Goal: Check status: Check status

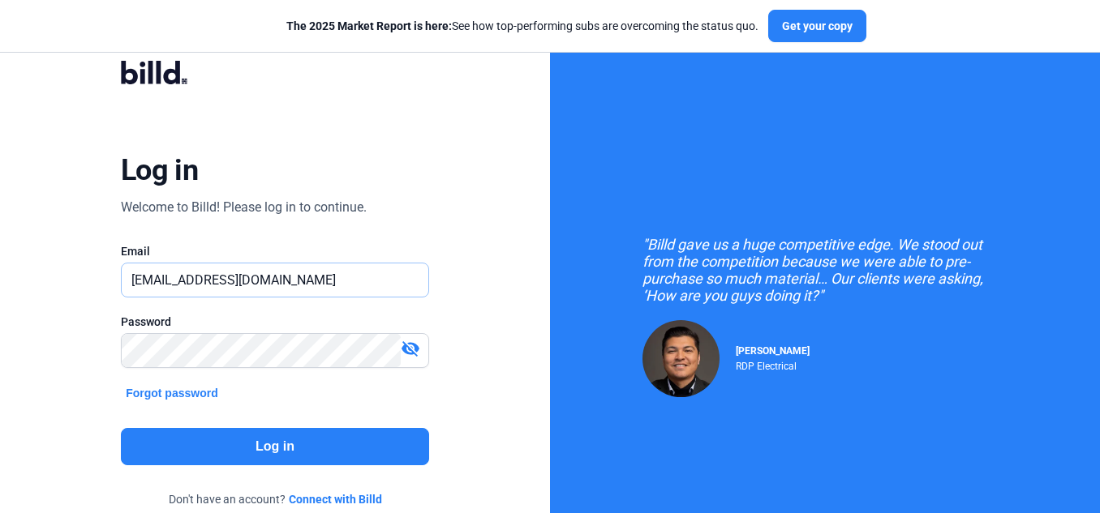
drag, startPoint x: 306, startPoint y: 281, endPoint x: 13, endPoint y: 281, distance: 292.8
click at [13, 281] on div "Log in Welcome to Billd! Please log in to continue. Email [EMAIL_ADDRESS][DOMAI…" at bounding box center [275, 295] width 550 height 590
paste input "[DOMAIN_NAME][EMAIL_ADDRESS]"
type input "[DOMAIN_NAME][EMAIL_ADDRESS][DOMAIN_NAME]"
click at [261, 446] on button "Log in" at bounding box center [275, 446] width 308 height 37
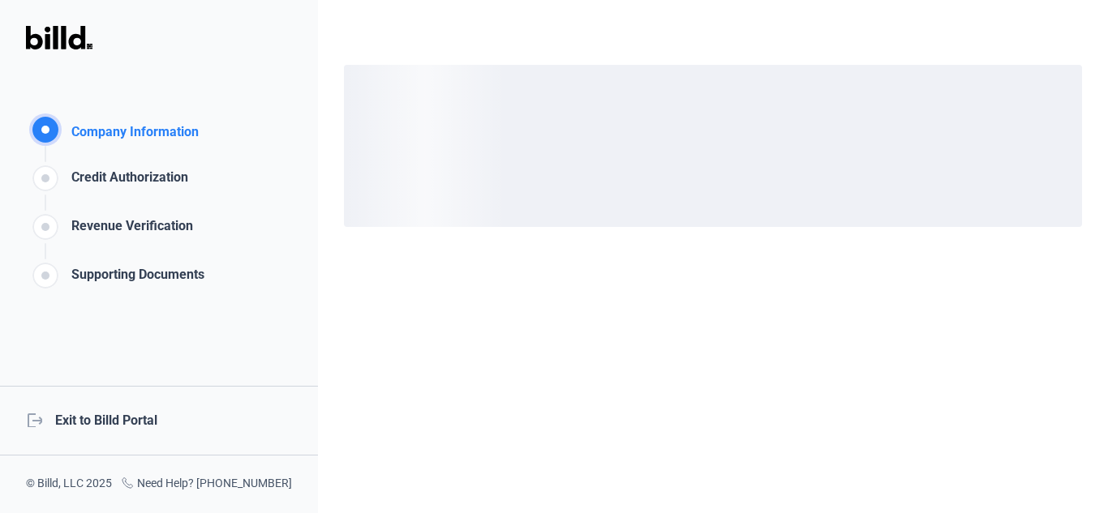
click at [105, 423] on div "logout Exit to Billd Portal" at bounding box center [159, 421] width 318 height 70
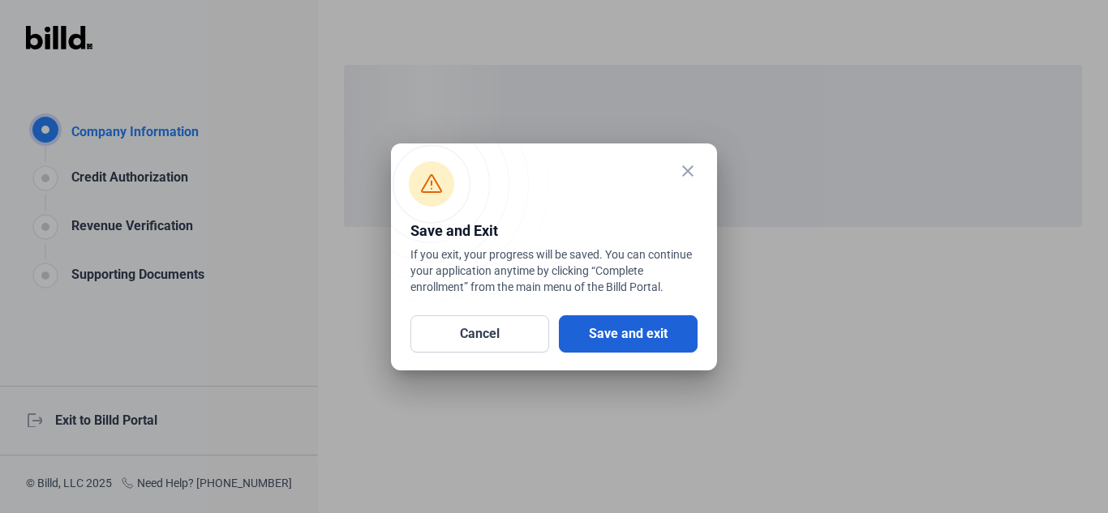
click at [588, 331] on button "Save and exit" at bounding box center [628, 334] width 139 height 37
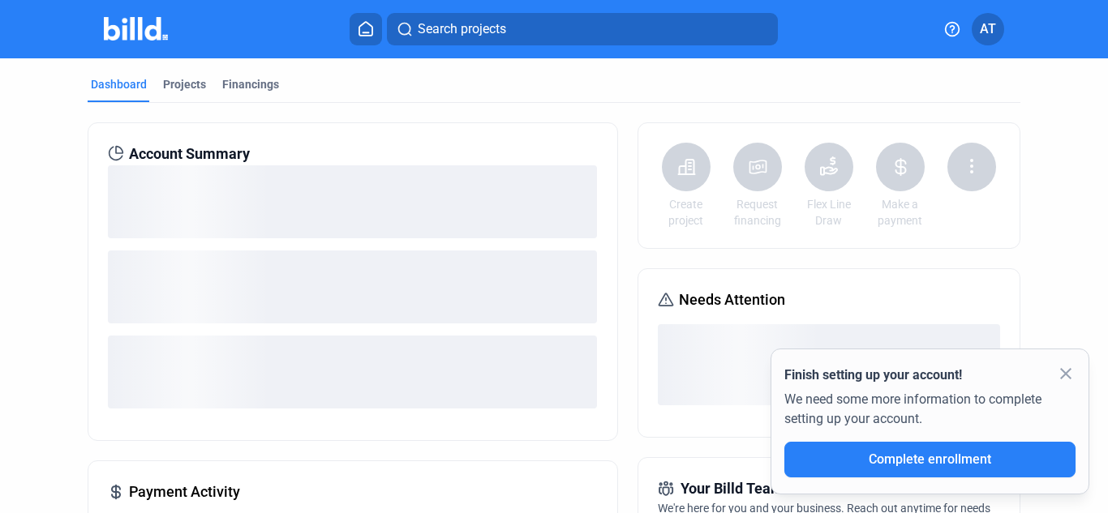
click at [1070, 373] on mat-icon "close" at bounding box center [1065, 373] width 19 height 19
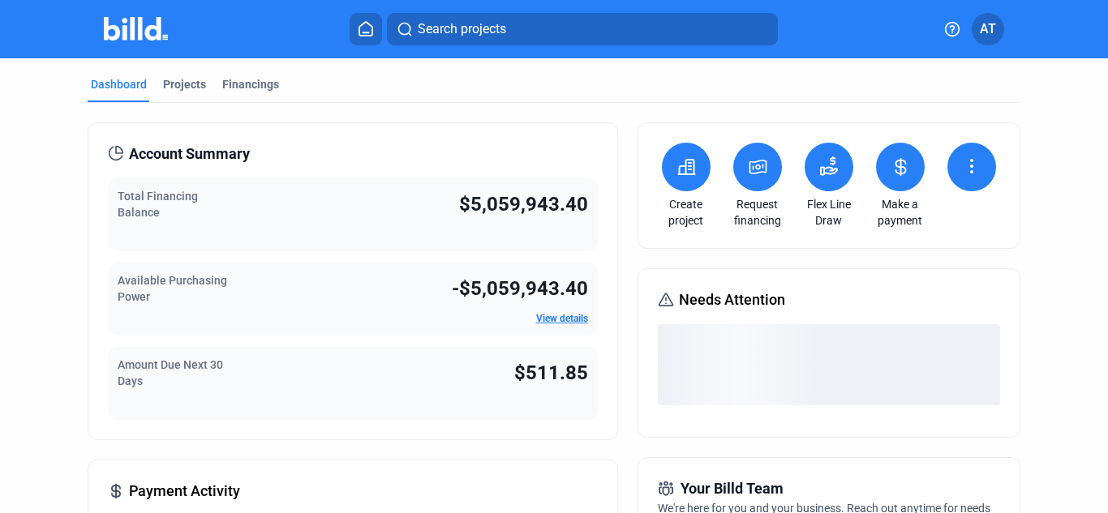
click at [546, 318] on link "View details" at bounding box center [562, 318] width 52 height 11
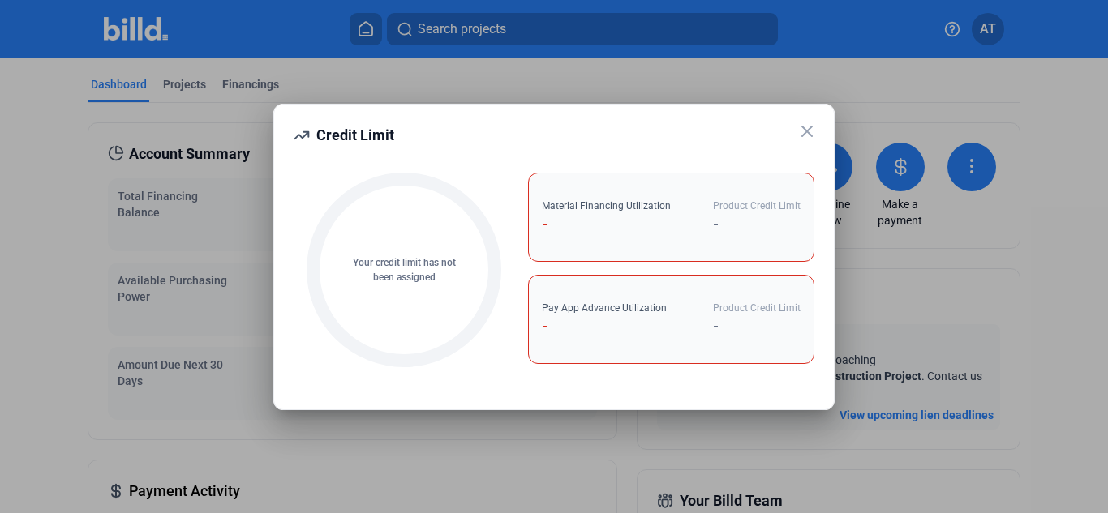
click at [809, 131] on icon at bounding box center [806, 131] width 19 height 19
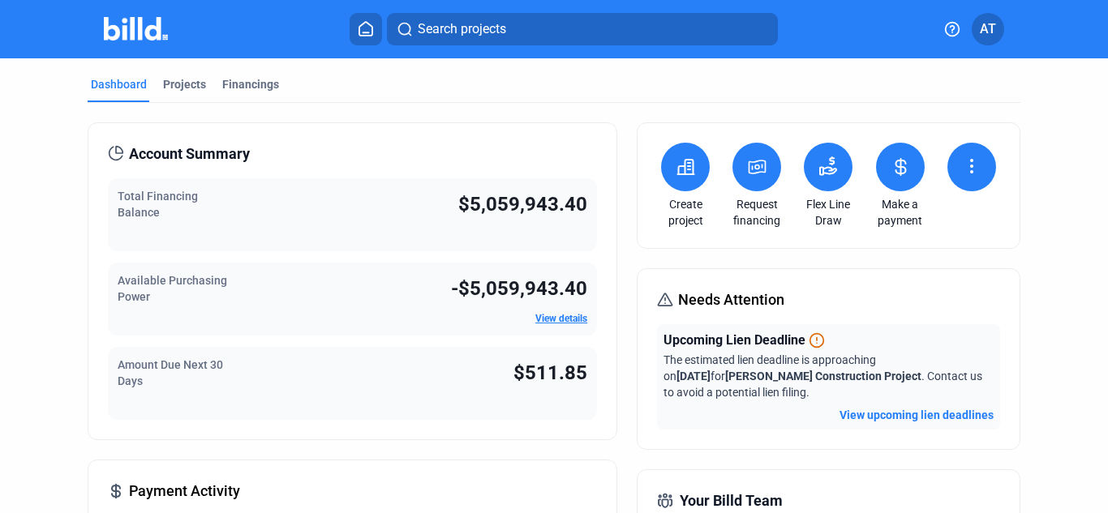
click at [558, 321] on link "View details" at bounding box center [561, 318] width 52 height 11
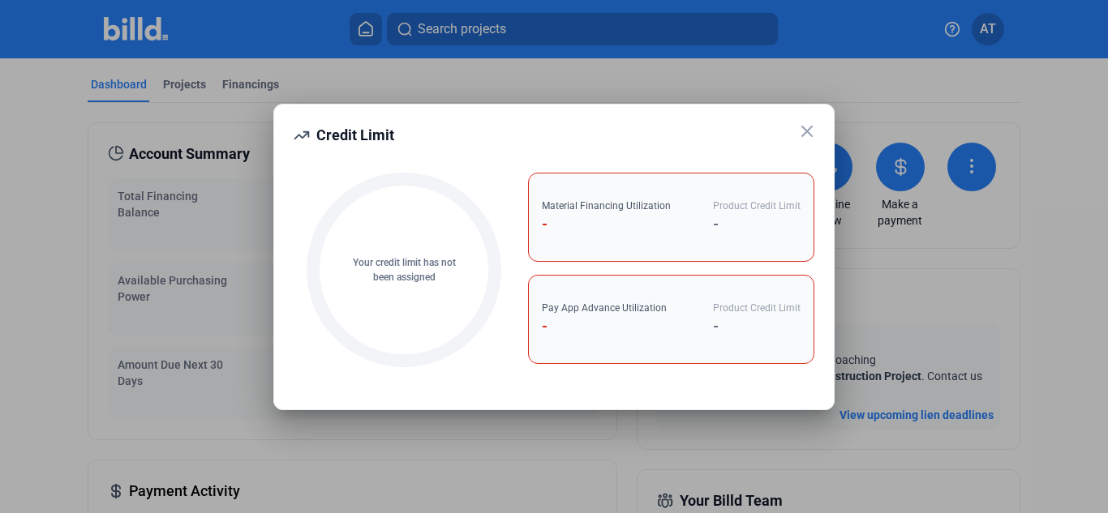
click at [813, 133] on icon at bounding box center [806, 131] width 19 height 19
